Goal: Check status: Check status

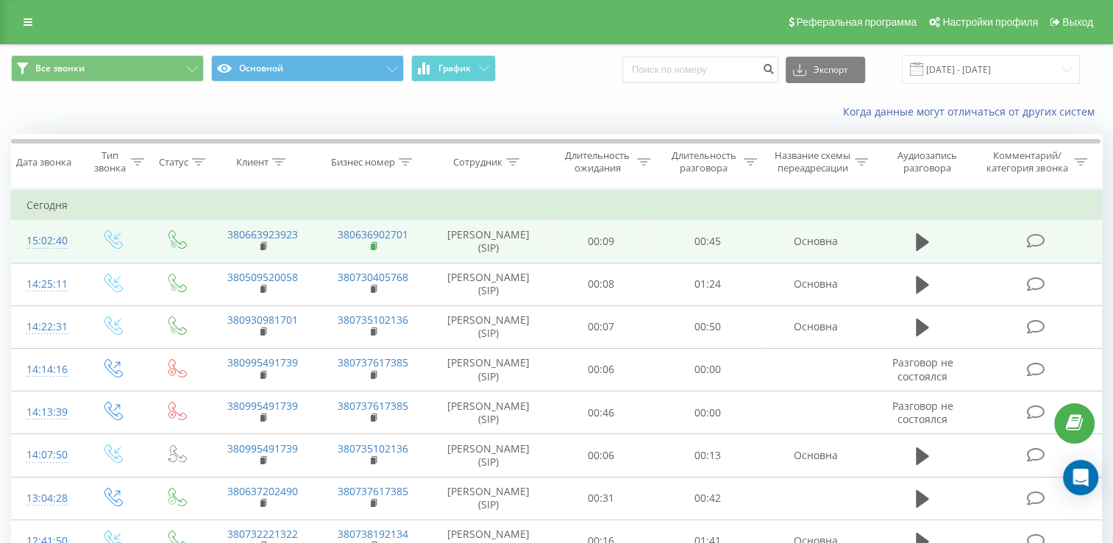
click at [378, 252] on icon at bounding box center [375, 246] width 8 height 10
click at [261, 250] on rect at bounding box center [263, 247] width 4 height 7
click at [259, 258] on td "380663923923" at bounding box center [263, 241] width 110 height 43
click at [263, 252] on icon at bounding box center [265, 246] width 8 height 10
